Goal: Information Seeking & Learning: Learn about a topic

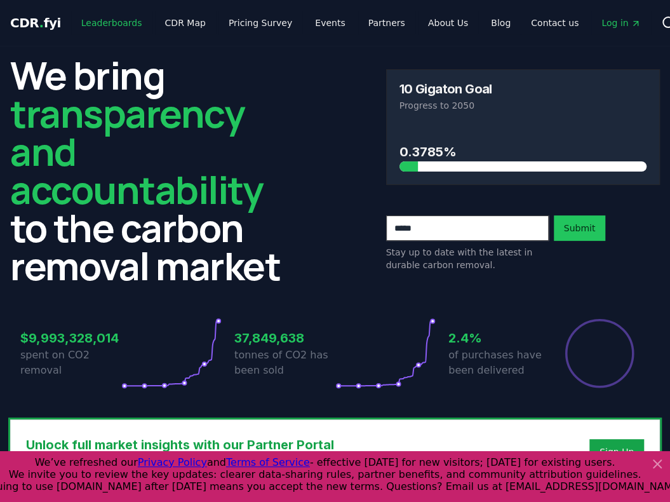
click at [128, 21] on link "Leaderboards" at bounding box center [111, 22] width 81 height 23
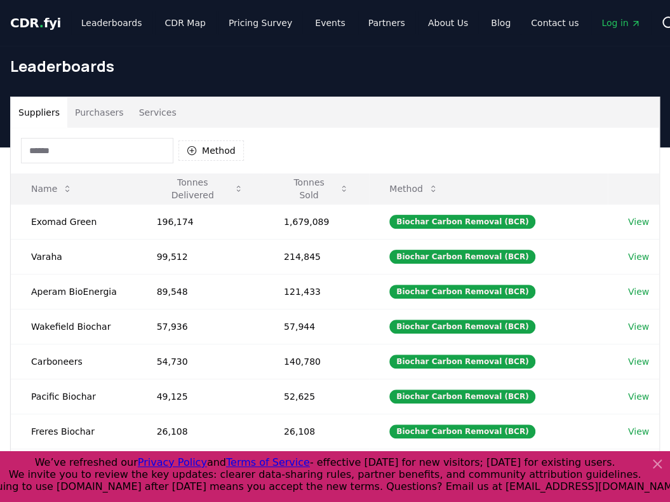
click at [102, 114] on button "Purchasers" at bounding box center [99, 112] width 64 height 30
click at [48, 119] on button "Suppliers" at bounding box center [39, 112] width 57 height 30
click at [102, 22] on link "Leaderboards" at bounding box center [111, 22] width 81 height 23
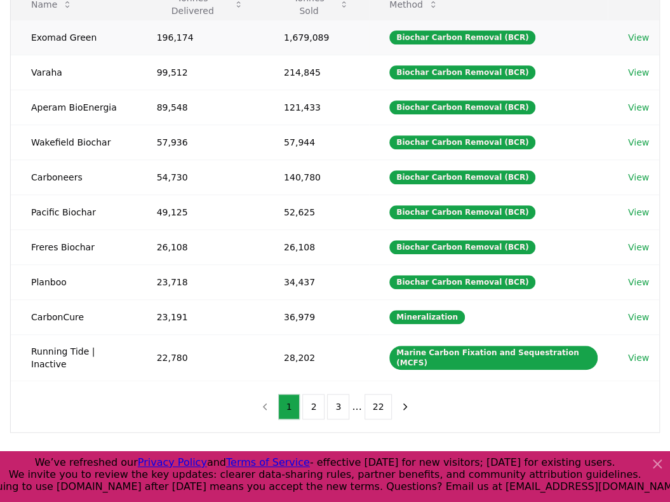
scroll to position [160, 0]
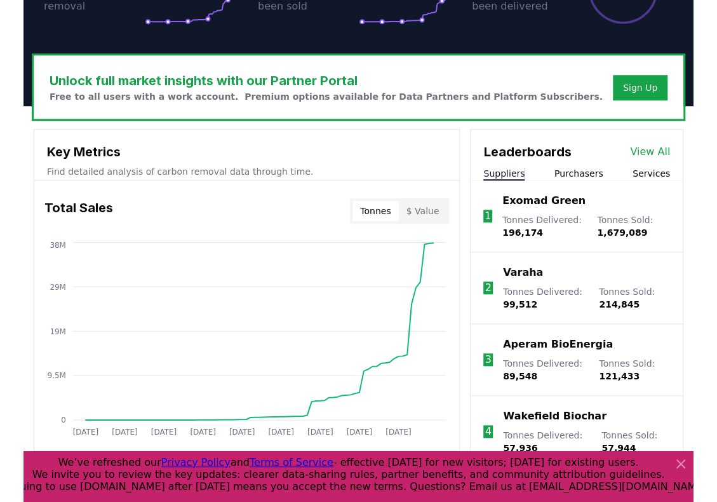
scroll to position [381, 0]
